Goal: Transaction & Acquisition: Purchase product/service

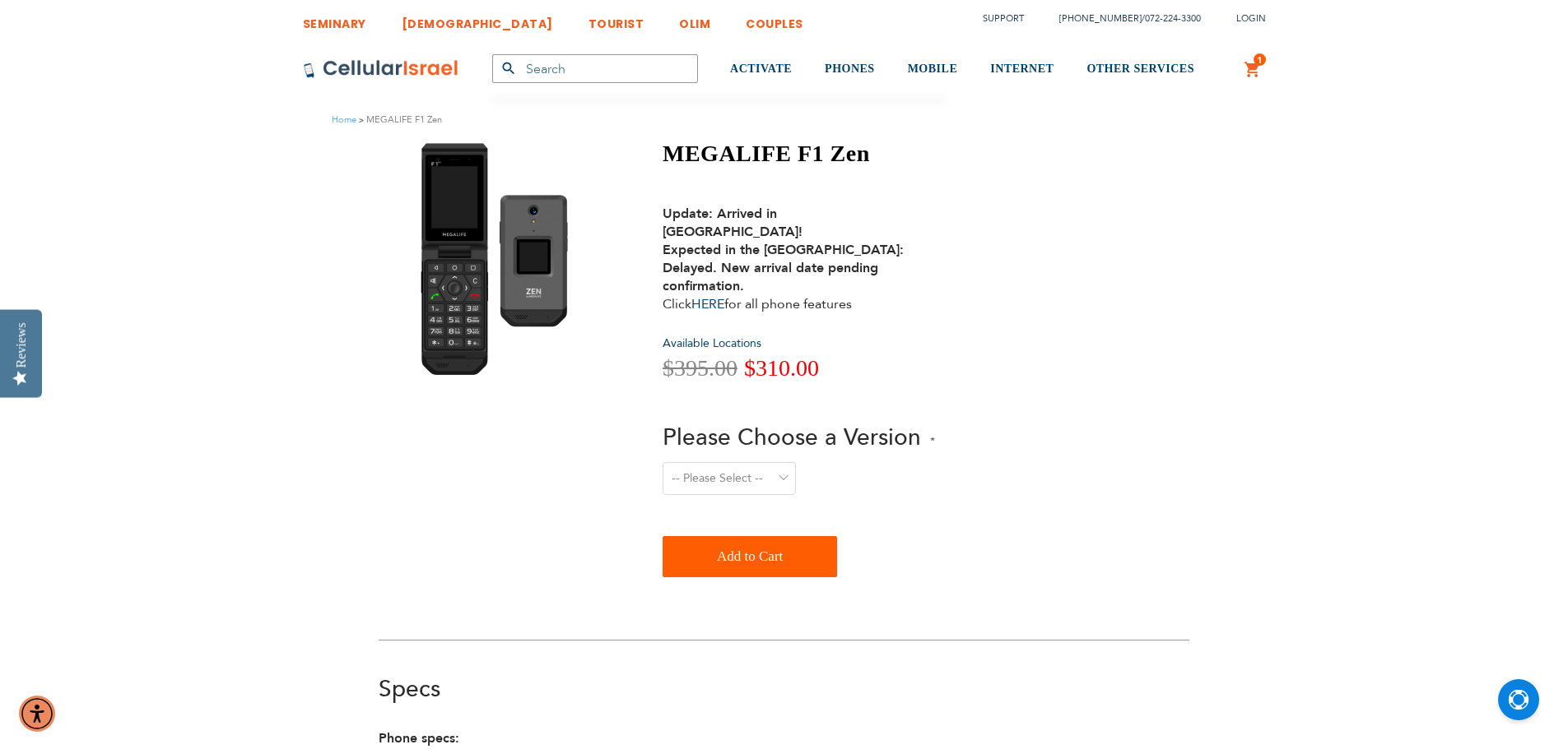
click at [456, 209] on img at bounding box center [497, 259] width 179 height 239
click at [727, 462] on select "-- Please Select -- Level 1. Filtered Email only Level 2. Email + Banking Level…" at bounding box center [728, 479] width 133 height 33
select select "Level 2. Email + Banking"
click at [662, 462] on select "-- Please Select -- Level 1. Filtered Email only Level 2. Email + Banking Level…" at bounding box center [728, 479] width 133 height 33
click at [719, 540] on span "Add to Cart" at bounding box center [749, 556] width 66 height 33
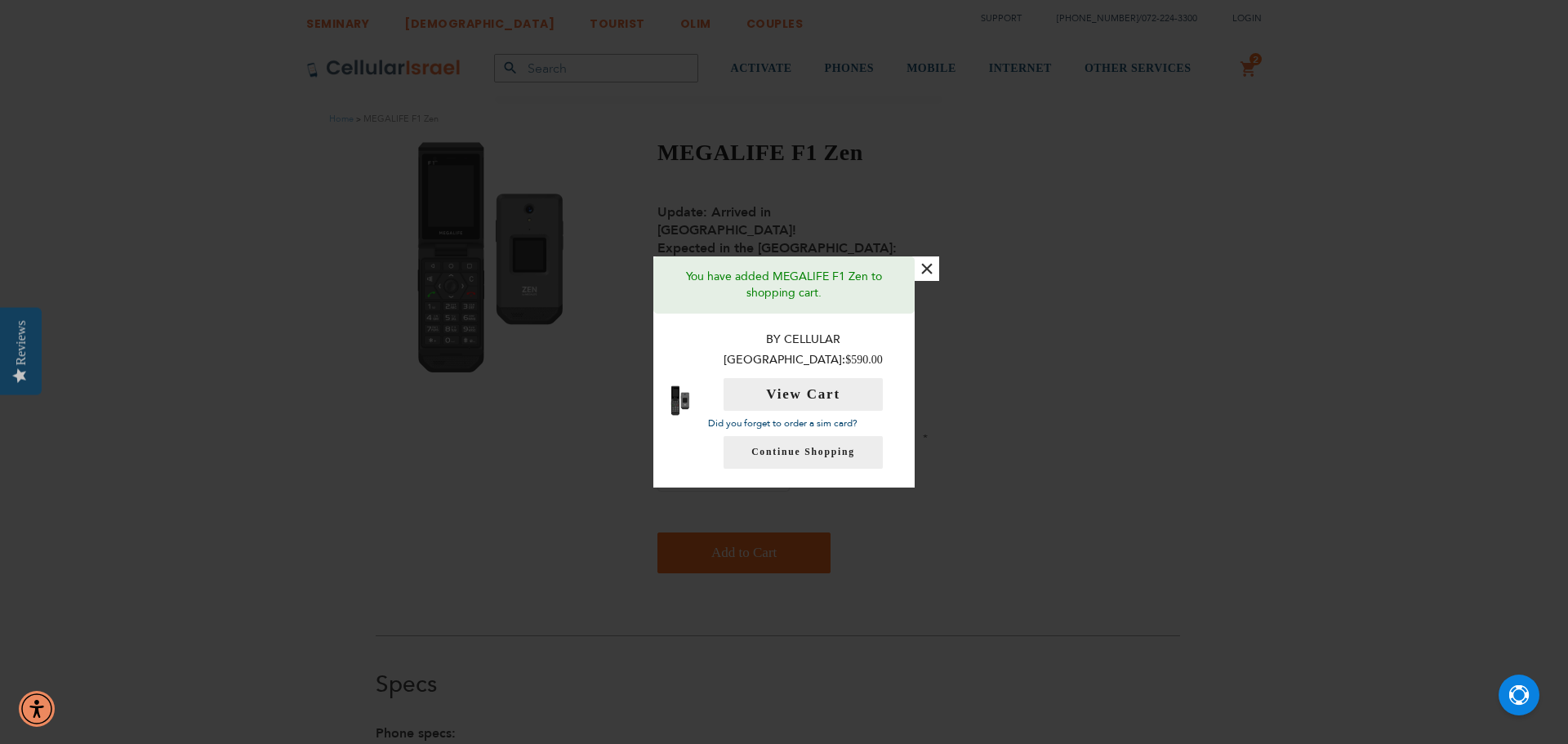
click at [450, 424] on div "× You have added MEGALIFE F1 Zen to shopping cart. By Cellular Israel: $590.00 …" at bounding box center [784, 372] width 1568 height 744
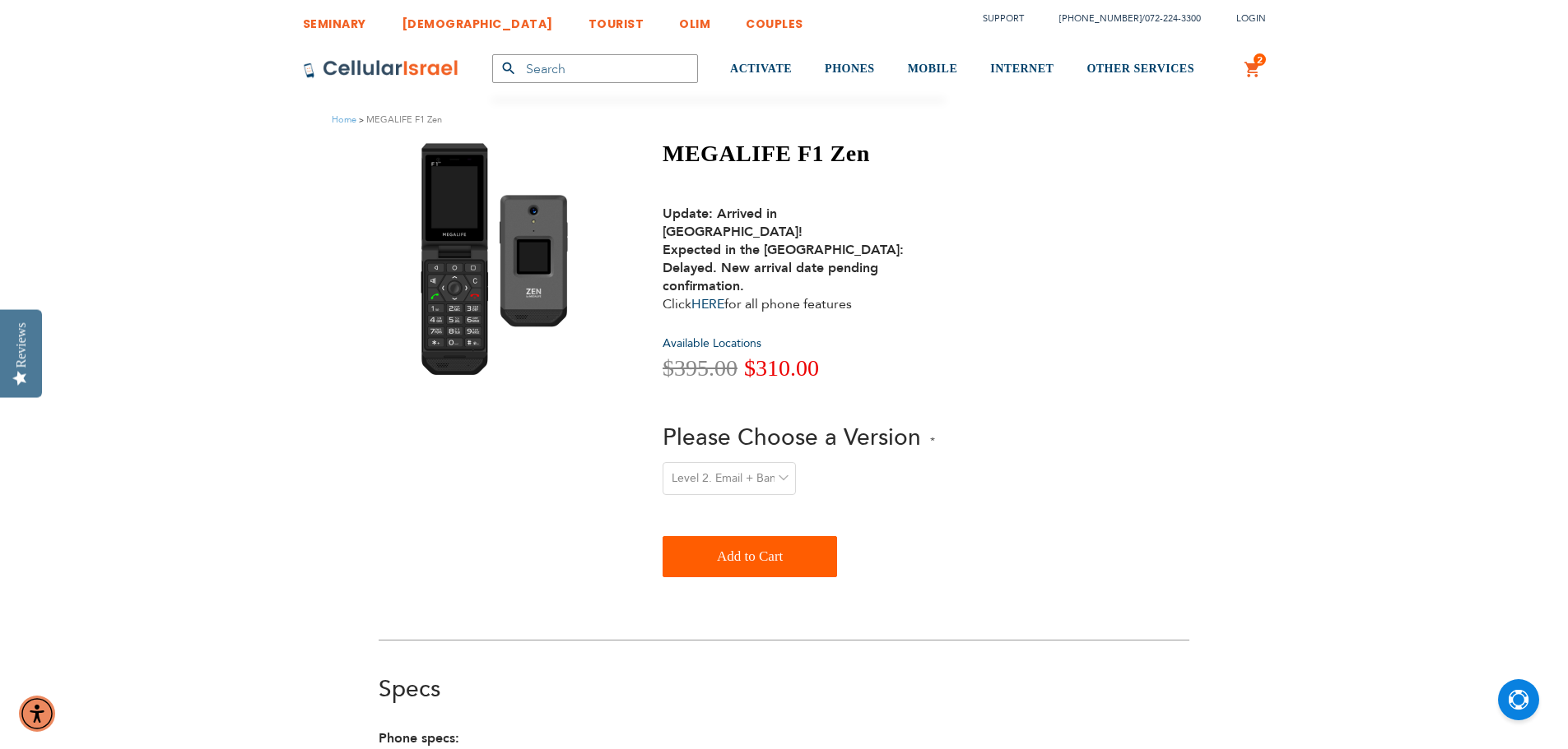
click at [465, 273] on img at bounding box center [497, 259] width 179 height 239
click at [715, 295] on link "HERE" at bounding box center [707, 304] width 33 height 18
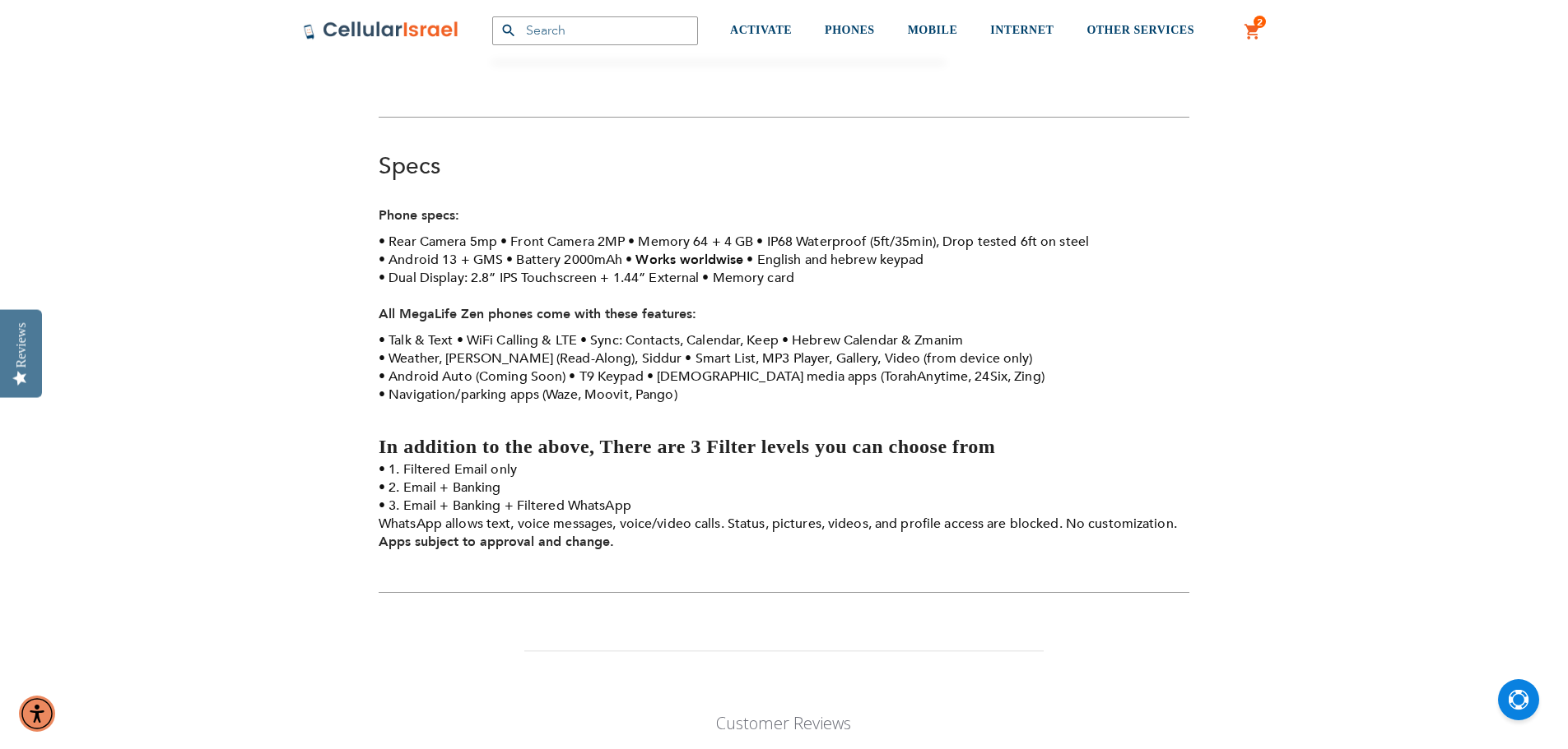
scroll to position [494, 0]
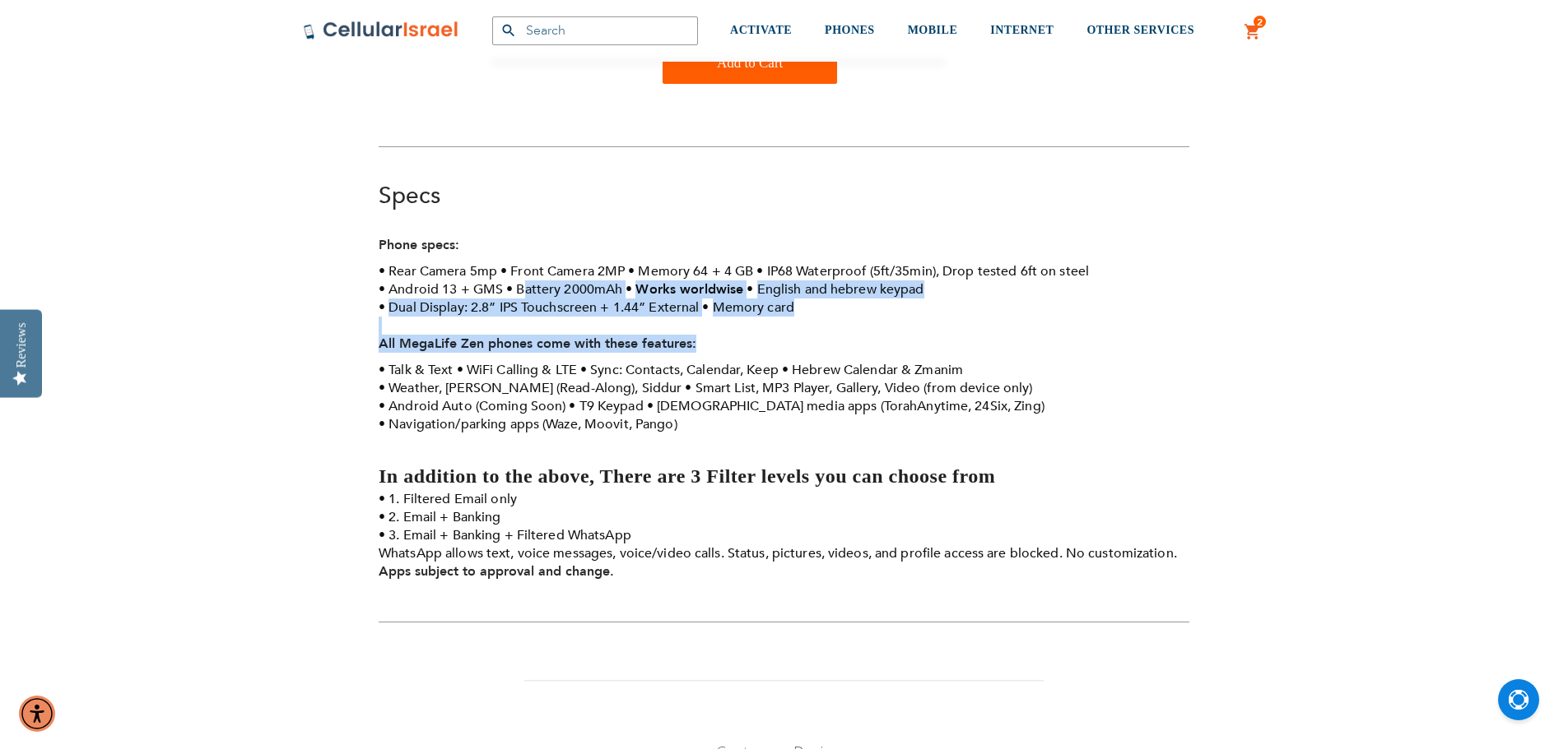
drag, startPoint x: 391, startPoint y: 332, endPoint x: 492, endPoint y: 243, distance: 134.6
click at [506, 247] on div "Phone specs: Rear Camera 5mp Front Camera 2MP Memory 64 + 4 GB IP68 Waterproof …" at bounding box center [784, 412] width 811 height 353
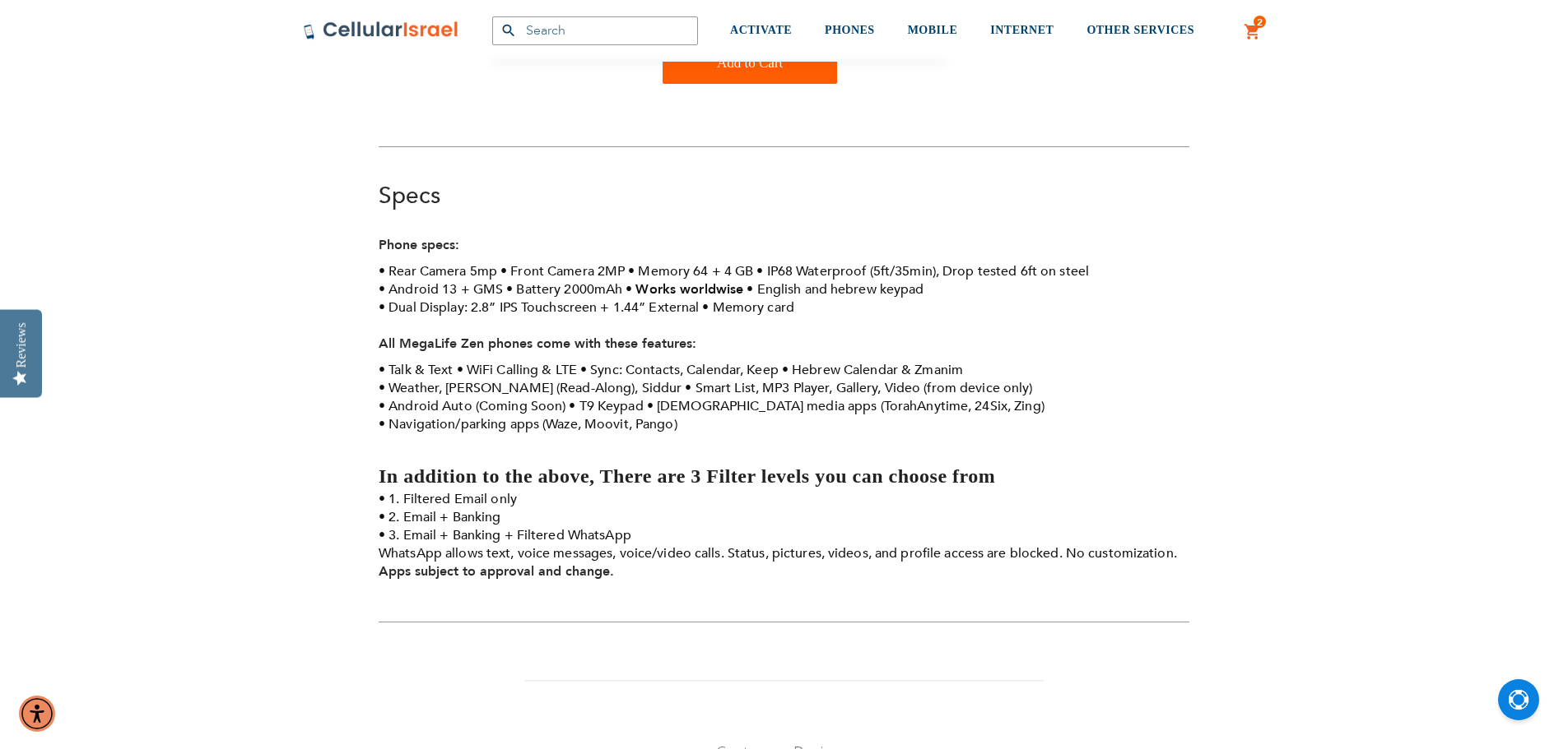
click at [509, 147] on div "Specs Specs Phone specs: Rear Camera 5mp Front Camera 2MP Memory 64 + 4 GB IP68…" at bounding box center [784, 385] width 811 height 477
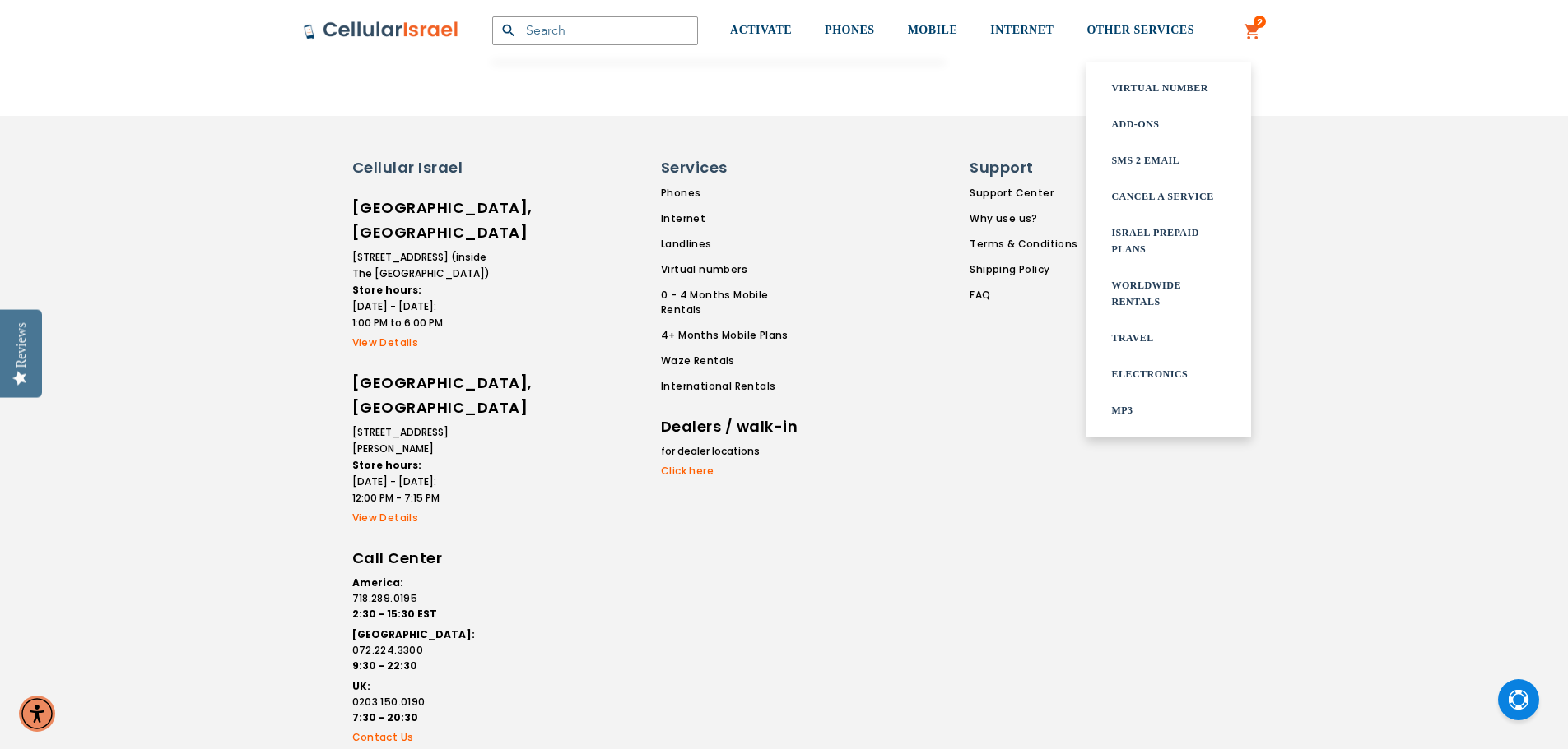
scroll to position [1484, 0]
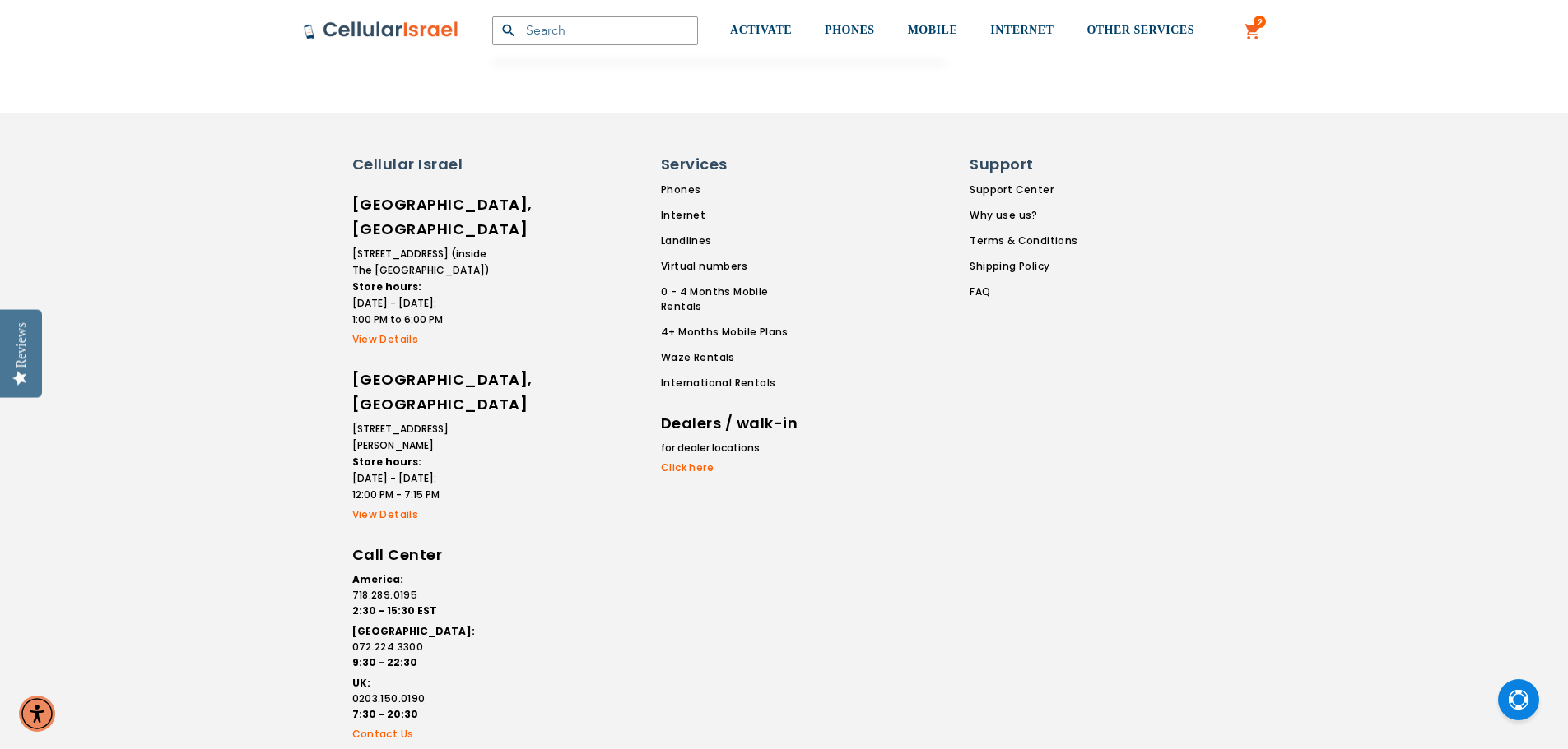
click at [703, 440] on li "for dealer locations" at bounding box center [731, 448] width 140 height 16
click at [685, 460] on link "Click here" at bounding box center [731, 467] width 140 height 14
